Goal: Transaction & Acquisition: Purchase product/service

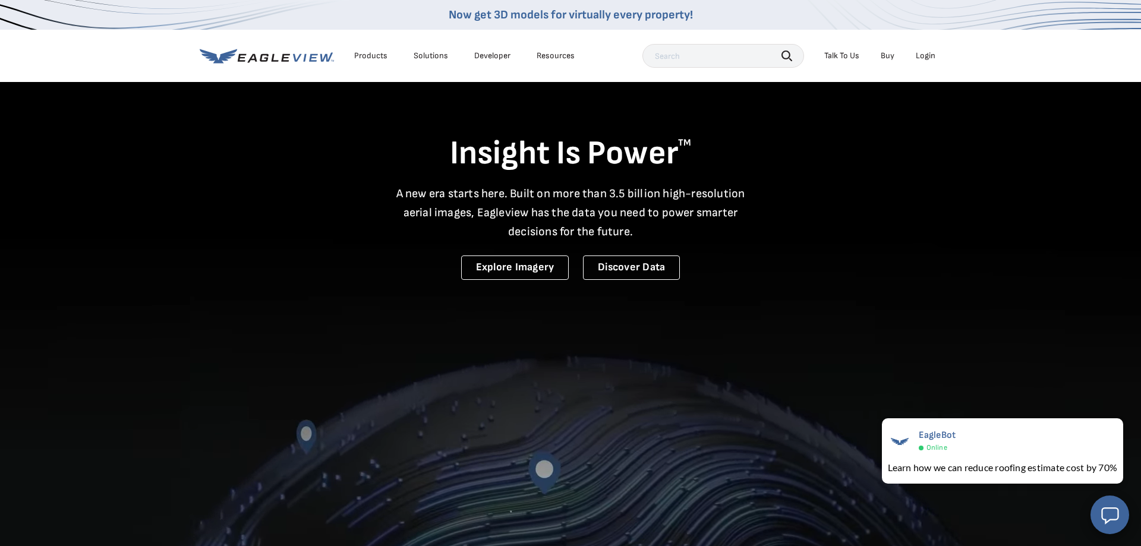
click at [921, 55] on div "Login" at bounding box center [926, 56] width 20 height 11
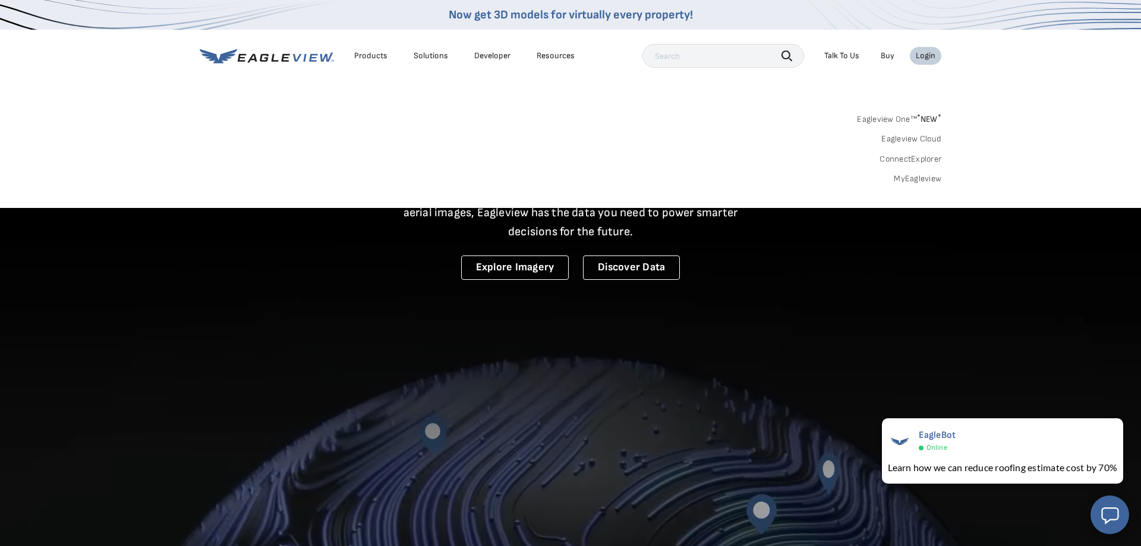
click at [923, 141] on link "Eagleview Cloud" at bounding box center [912, 139] width 60 height 11
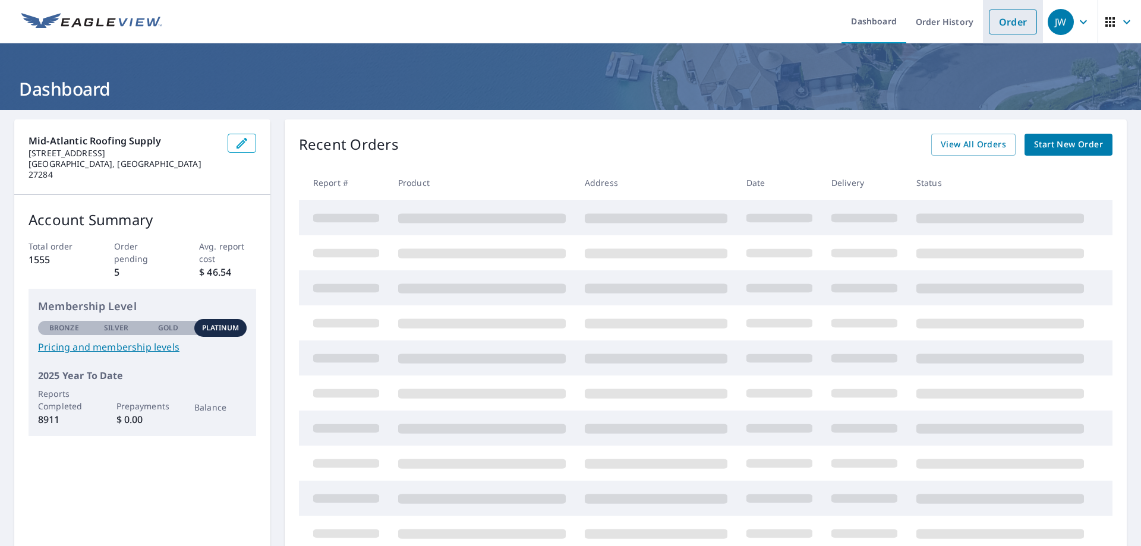
click at [1015, 21] on link "Order" at bounding box center [1013, 22] width 48 height 25
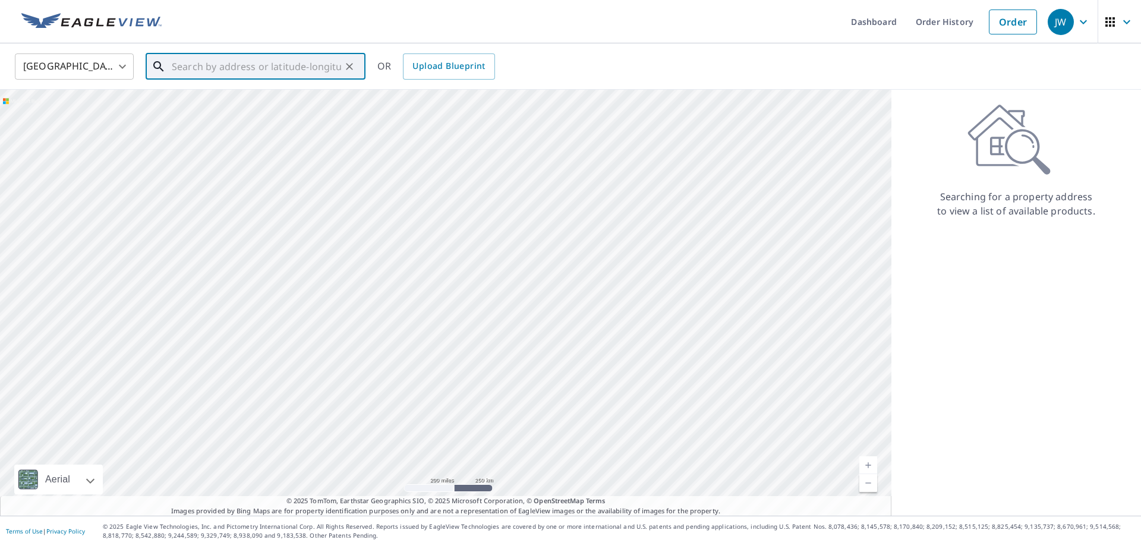
click at [247, 77] on input "text" at bounding box center [256, 66] width 169 height 33
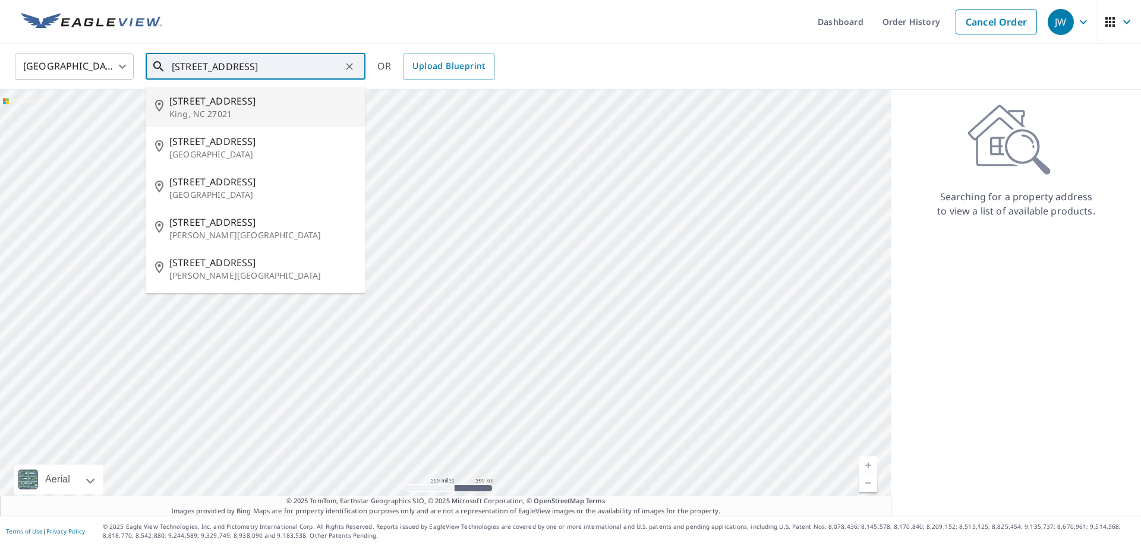
click at [199, 102] on span "[STREET_ADDRESS]" at bounding box center [262, 101] width 187 height 14
type input "[STREET_ADDRESS][PERSON_NAME]"
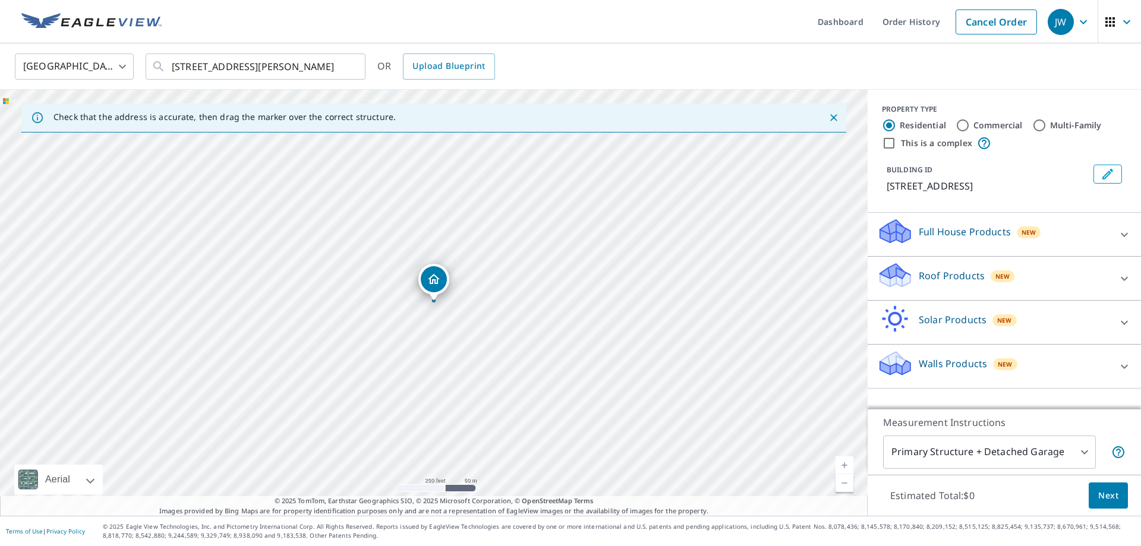
click at [933, 281] on p "Roof Products" at bounding box center [952, 276] width 66 height 14
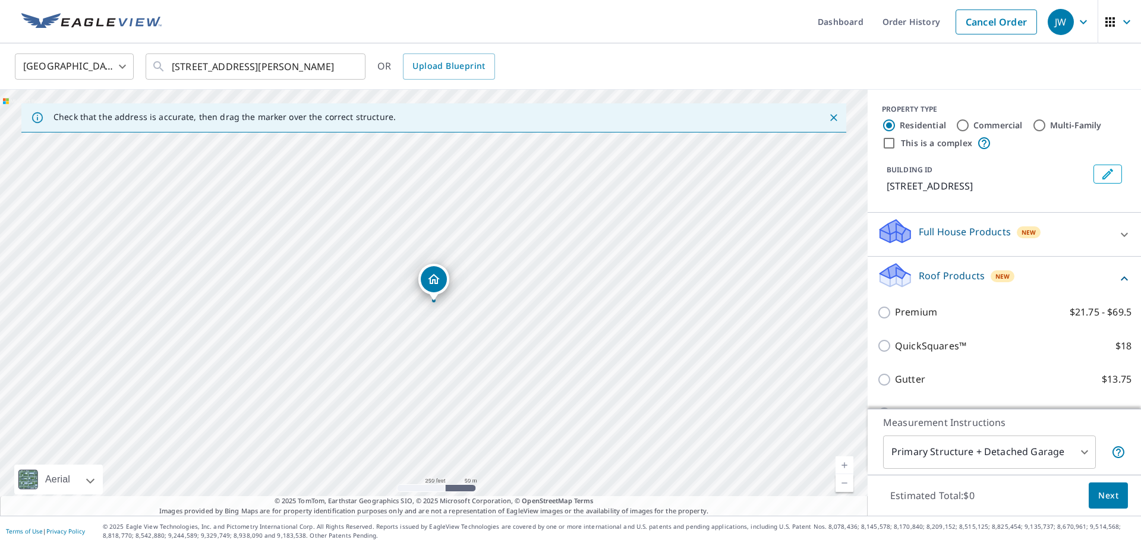
click at [917, 317] on p "Premium" at bounding box center [916, 312] width 42 height 15
click at [895, 317] on input "Premium $21.75 - $69.5" at bounding box center [886, 313] width 18 height 14
checkbox input "true"
click at [1106, 497] on span "Next" at bounding box center [1108, 496] width 20 height 15
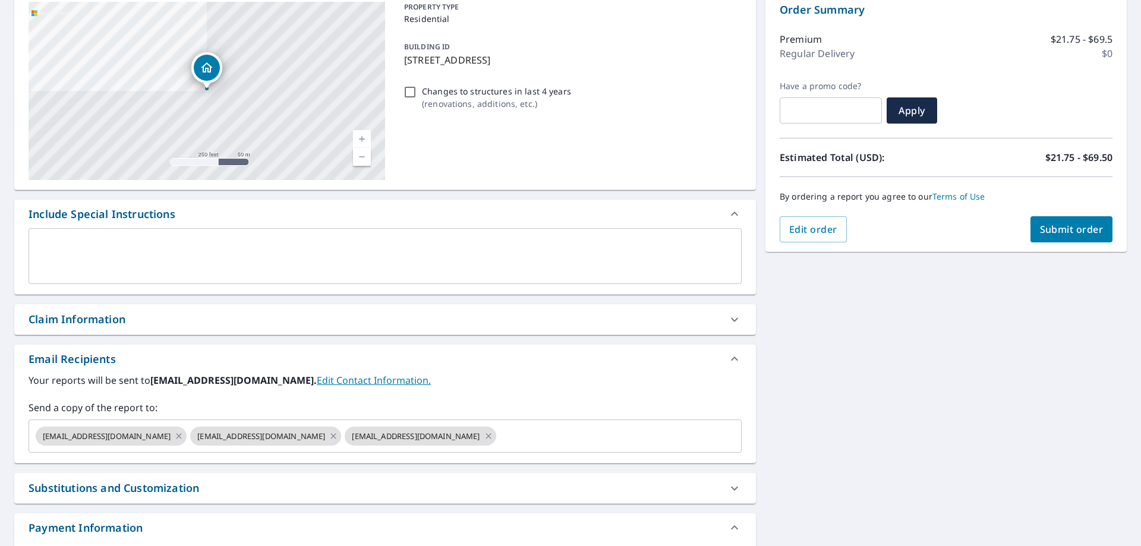
scroll to position [210, 0]
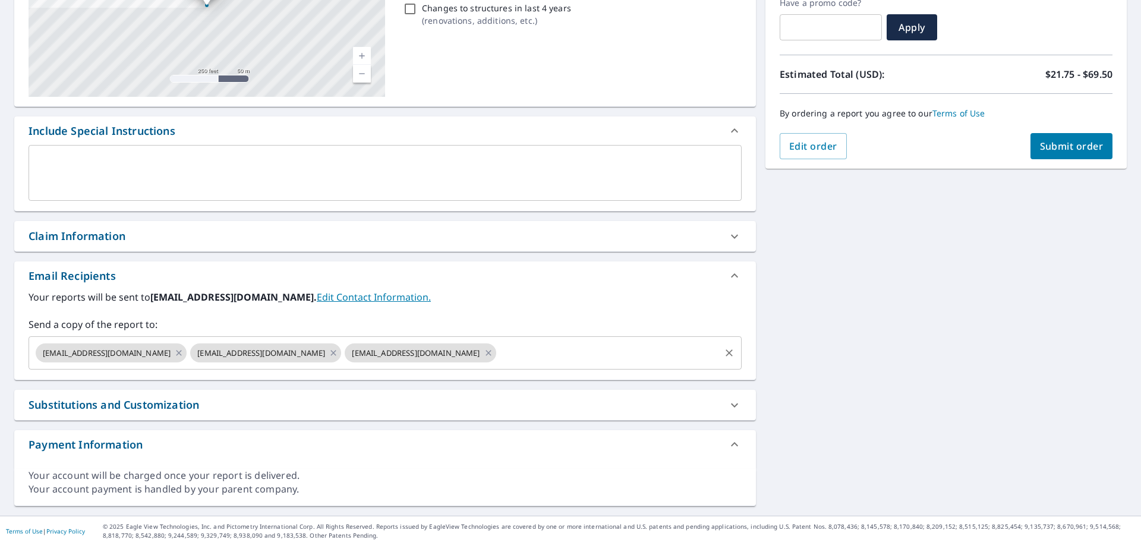
click at [158, 351] on div "[EMAIL_ADDRESS][DOMAIN_NAME]" at bounding box center [111, 353] width 151 height 19
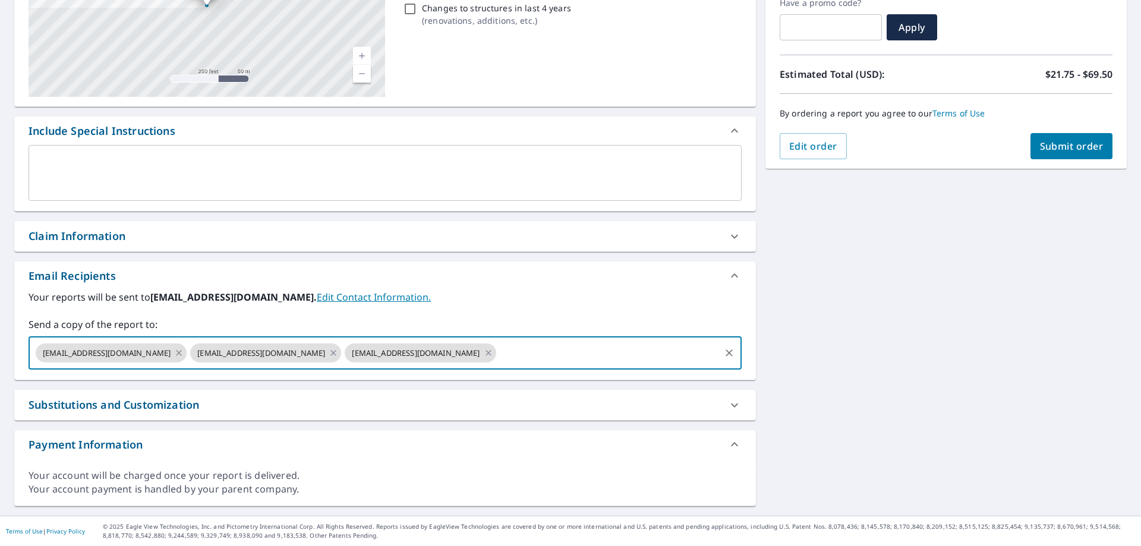
click at [174, 351] on icon at bounding box center [179, 353] width 10 height 13
click at [292, 350] on input "text" at bounding box center [453, 353] width 530 height 23
paste input "[EMAIL_ADDRESS][DOMAIN_NAME]"
type input "[EMAIL_ADDRESS][DOMAIN_NAME]"
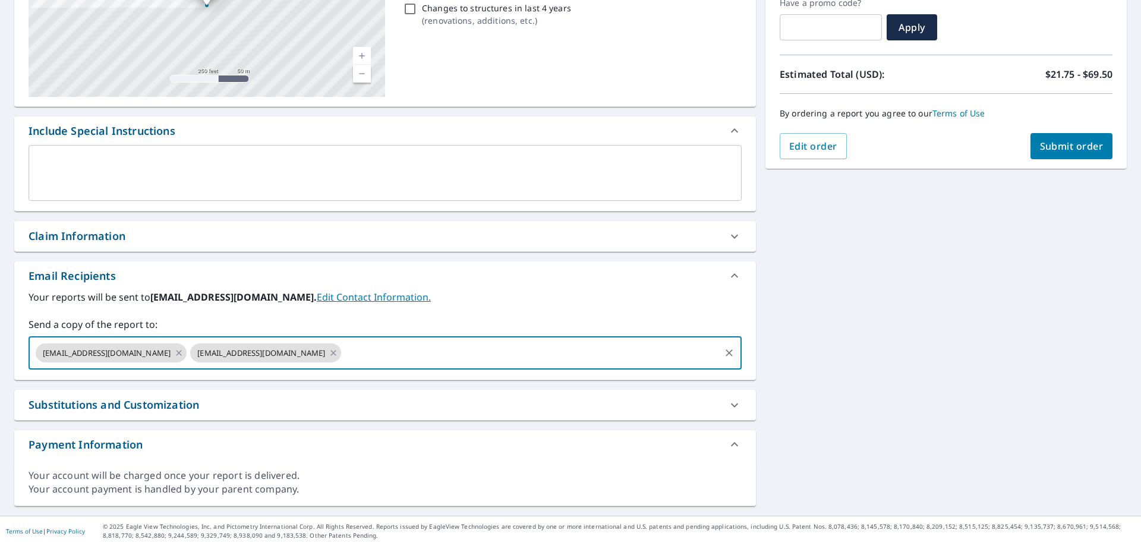
click at [1075, 156] on button "Submit order" at bounding box center [1072, 146] width 83 height 26
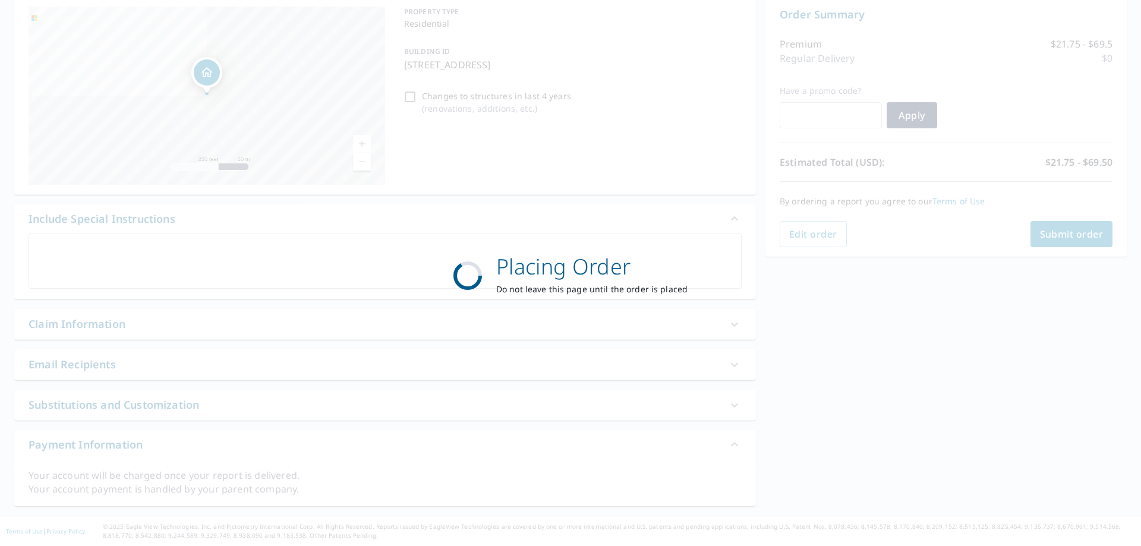
scroll to position [122, 0]
